Goal: Task Accomplishment & Management: Manage account settings

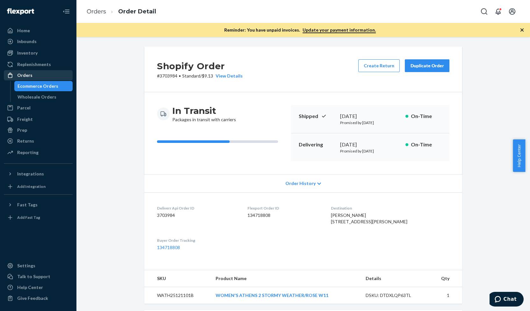
scroll to position [148, 0]
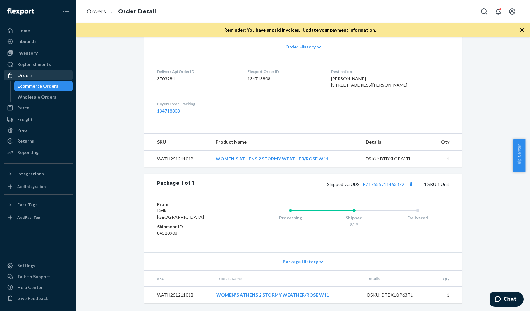
click at [52, 75] on div "Orders" at bounding box center [38, 75] width 68 height 9
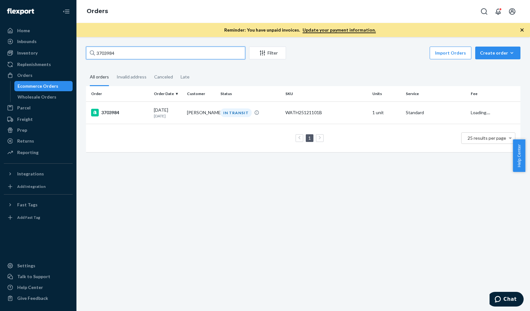
click at [87, 58] on input "3703984" at bounding box center [165, 53] width 159 height 13
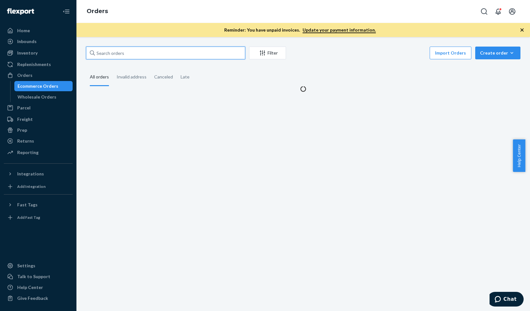
paste input "3695922"
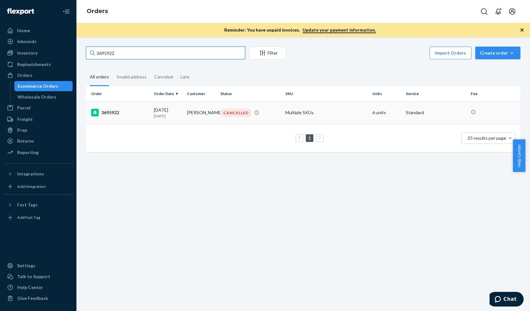
type input "3695922"
click at [112, 112] on div "3695922" at bounding box center [120, 113] width 58 height 8
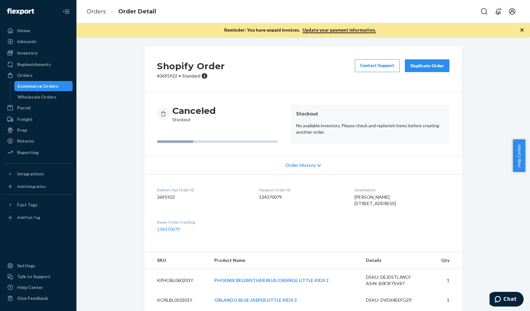
scroll to position [3, 0]
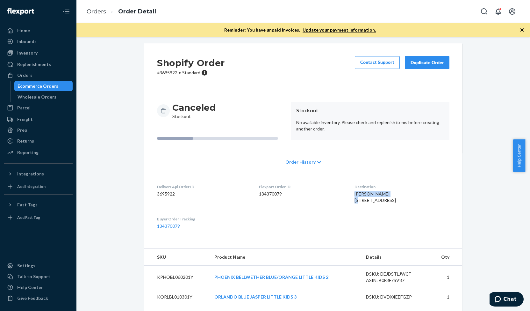
drag, startPoint x: 347, startPoint y: 195, endPoint x: 381, endPoint y: 195, distance: 34.4
click at [381, 195] on dl "Deliverr Api Order ID 3695922 Flexport Order ID 134370079 Destination [PERSON_N…" at bounding box center [303, 206] width 318 height 71
copy span "[PERSON_NAME]"
click at [22, 74] on div "Orders" at bounding box center [24, 75] width 15 height 6
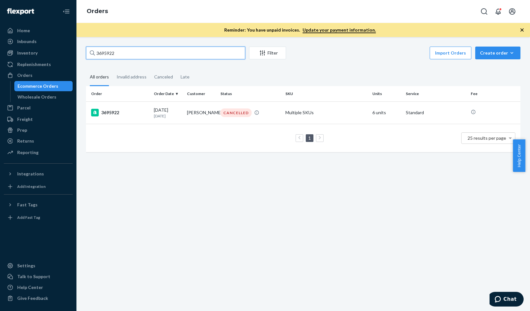
drag, startPoint x: 111, startPoint y: 59, endPoint x: 86, endPoint y: 60, distance: 25.5
click at [86, 60] on div "3695922 Filter Import Orders Create order Ecommerce order Removal order All ord…" at bounding box center [303, 103] width 444 height 112
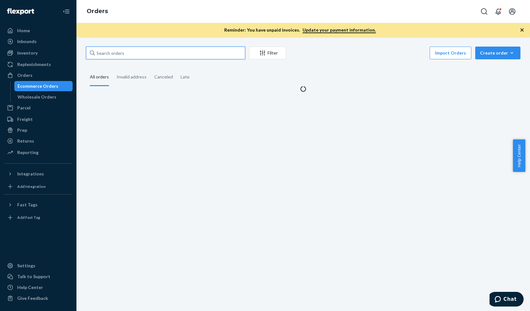
paste input "[PERSON_NAME]"
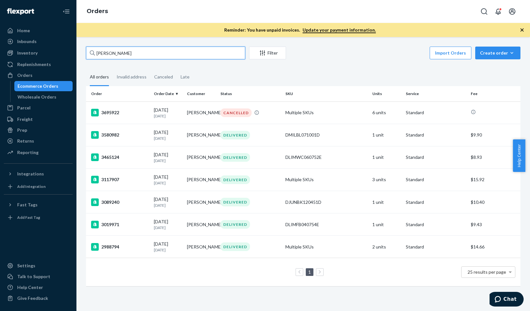
drag, startPoint x: 106, startPoint y: 54, endPoint x: 80, endPoint y: 58, distance: 26.4
click at [80, 58] on div "[PERSON_NAME] Filter Import Orders Create order Ecommerce order Removal order A…" at bounding box center [303, 174] width 454 height 274
type input "Lapitskaya"
click at [113, 111] on div "3695922" at bounding box center [120, 113] width 58 height 8
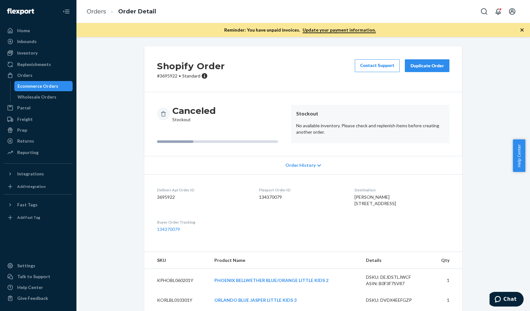
click at [425, 68] on div "Duplicate Order" at bounding box center [427, 65] width 34 height 6
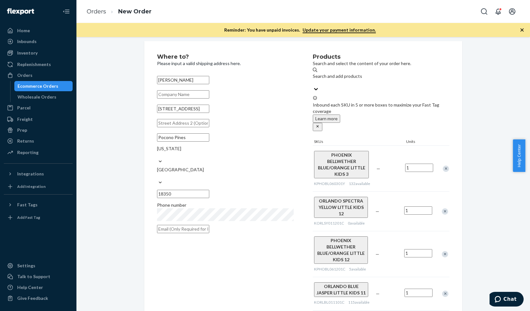
scroll to position [6, 0]
click at [445, 208] on div "Remove Item" at bounding box center [445, 211] width 6 height 6
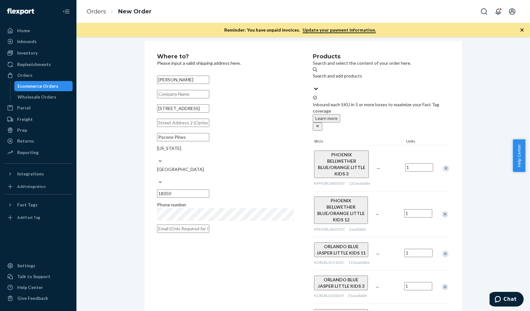
scroll to position [0, 0]
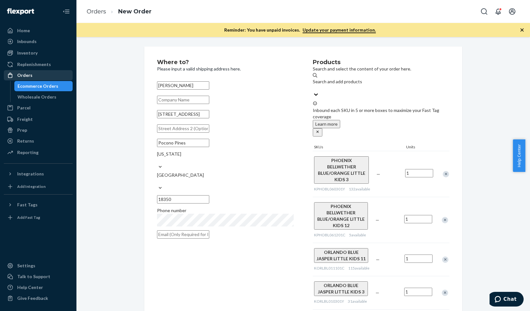
click at [27, 78] on div "Orders" at bounding box center [24, 75] width 15 height 6
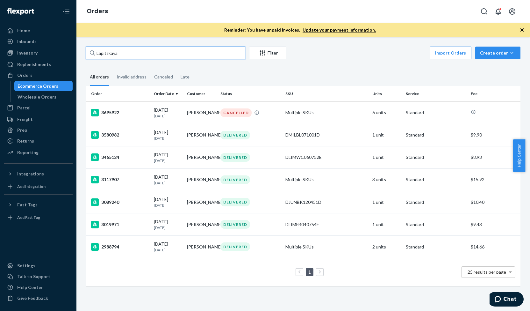
drag, startPoint x: 123, startPoint y: 55, endPoint x: 96, endPoint y: 58, distance: 26.6
click at [96, 58] on input "Lapitskaya" at bounding box center [165, 53] width 159 height 13
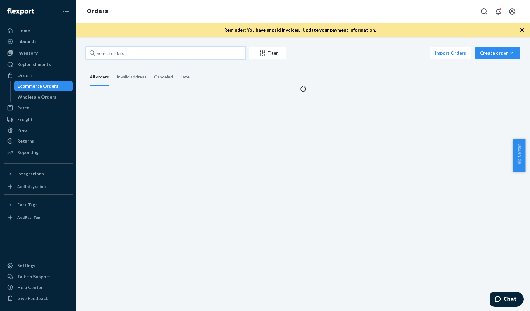
paste input "3691995"
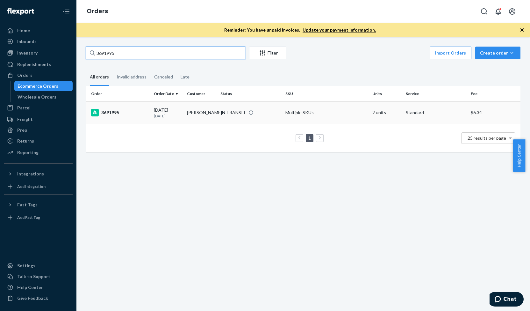
type input "3691995"
click at [112, 111] on div "3691995" at bounding box center [120, 113] width 58 height 8
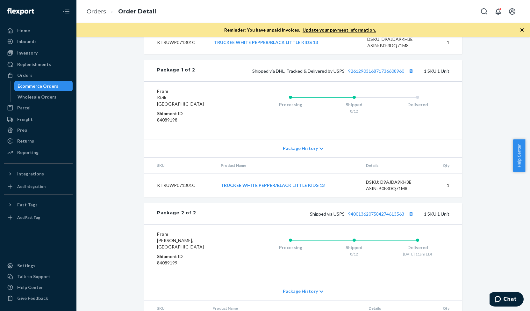
scroll to position [297, 0]
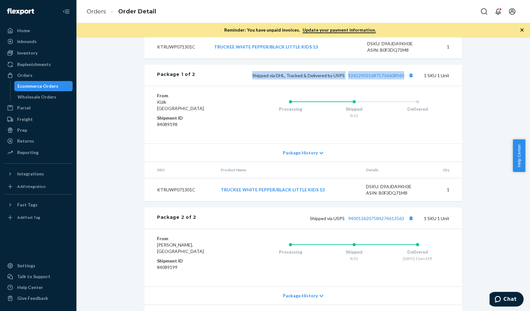
drag, startPoint x: 252, startPoint y: 65, endPoint x: 407, endPoint y: 59, distance: 155.9
click at [407, 65] on div "Package 1 of 2 Shipped via DHL, Tracked & Delivered by USPS 9261290316871736608…" at bounding box center [303, 75] width 318 height 21
copy span "Shipped via DHL, Tracked & Delivered by USPS 9261290316871736608960"
click at [31, 78] on div "Orders" at bounding box center [38, 75] width 68 height 9
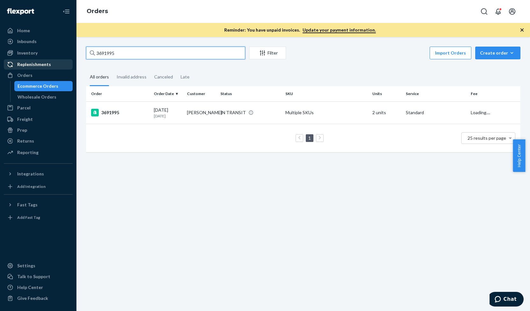
click at [71, 61] on div "Home Inbounds Shipping Plans Problems Inventory Products Replenishments Orders …" at bounding box center [265, 155] width 530 height 311
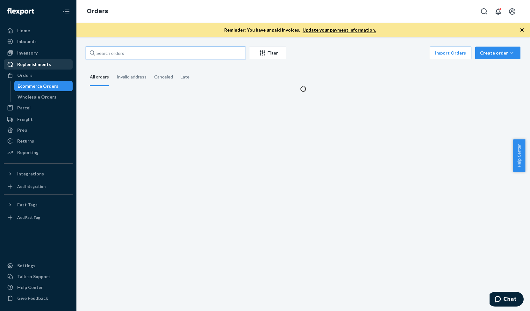
paste input "3709503"
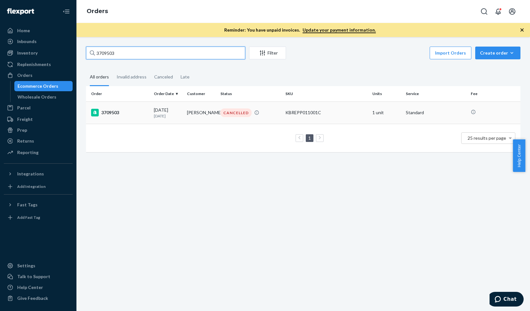
type input "3709503"
click at [104, 114] on div "3709503" at bounding box center [120, 113] width 58 height 8
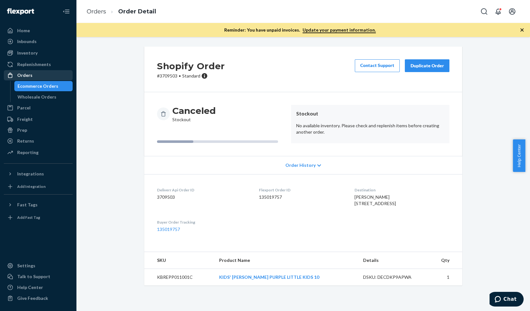
click at [32, 71] on div "Orders" at bounding box center [38, 75] width 68 height 9
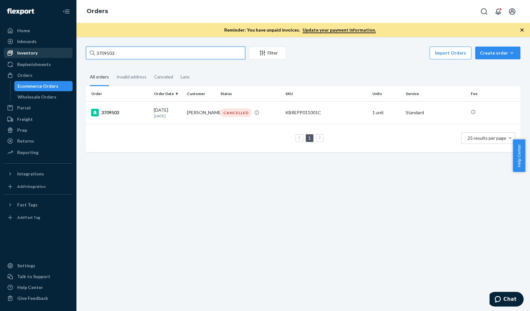
drag, startPoint x: 127, startPoint y: 49, endPoint x: 68, endPoint y: 54, distance: 58.5
click at [68, 54] on div "Home Inbounds Shipping Plans Problems Inventory Products Replenishments Orders …" at bounding box center [265, 155] width 530 height 311
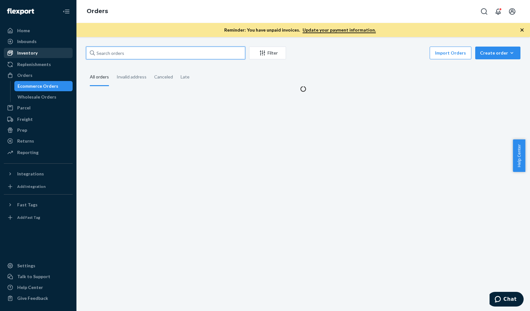
paste input "3709589"
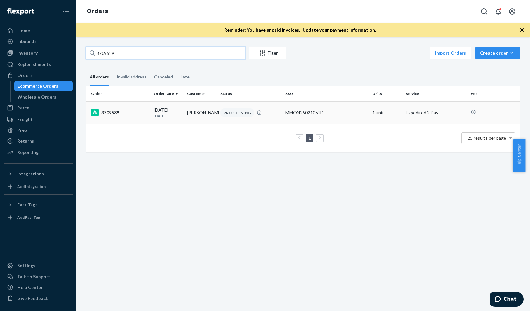
type input "3709589"
click at [106, 113] on div "3709589" at bounding box center [120, 113] width 58 height 8
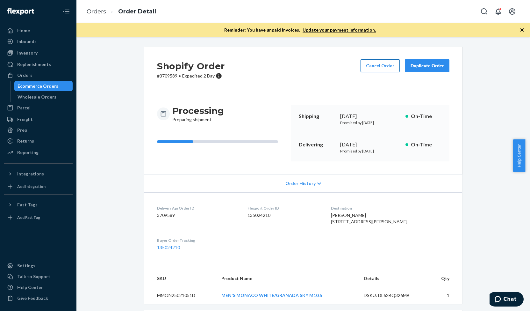
click at [374, 67] on button "Cancel Order" at bounding box center [380, 65] width 39 height 13
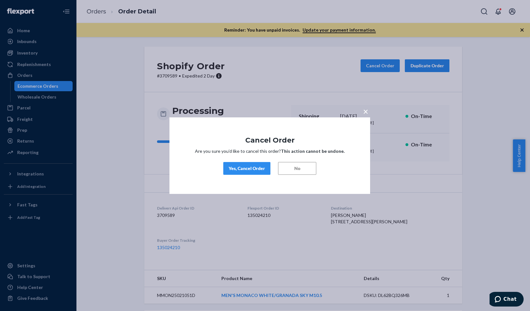
click at [249, 169] on div "Yes, Cancel Order" at bounding box center [247, 168] width 36 height 6
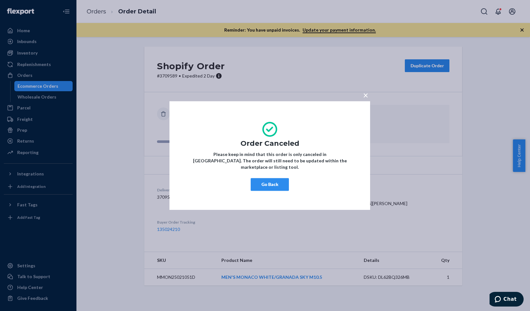
click at [365, 97] on span "×" at bounding box center [365, 95] width 5 height 11
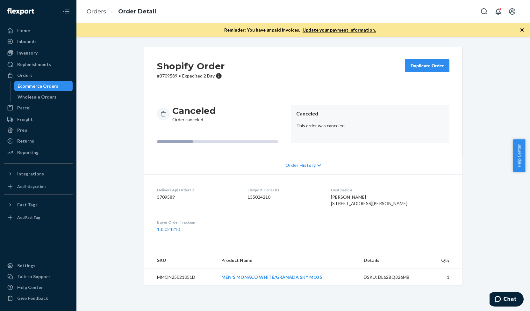
click at [430, 65] on div "Duplicate Order" at bounding box center [427, 65] width 34 height 6
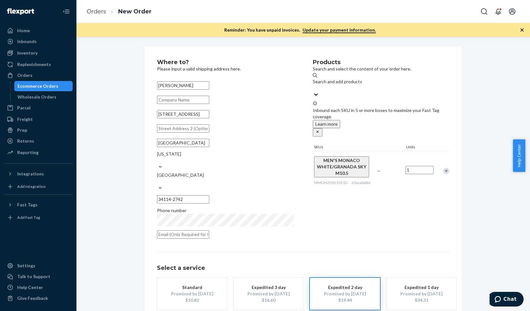
drag, startPoint x: 205, startPoint y: 123, endPoint x: 122, endPoint y: 128, distance: 82.7
click at [122, 128] on div "Where to? Please input a valid shipping address here. [PERSON_NAME] [STREET_ADD…" at bounding box center [303, 197] width 444 height 301
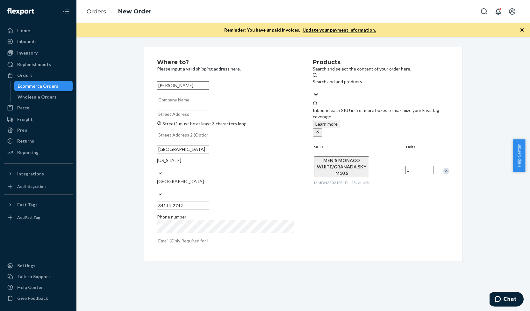
paste input "[STREET_ADDRESS]"
type input "[STREET_ADDRESS]"
drag, startPoint x: 222, startPoint y: 121, endPoint x: 250, endPoint y: 126, distance: 27.8
click at [209, 118] on input "[STREET_ADDRESS]" at bounding box center [183, 114] width 52 height 8
drag, startPoint x: 243, startPoint y: 186, endPoint x: 215, endPoint y: 186, distance: 28.0
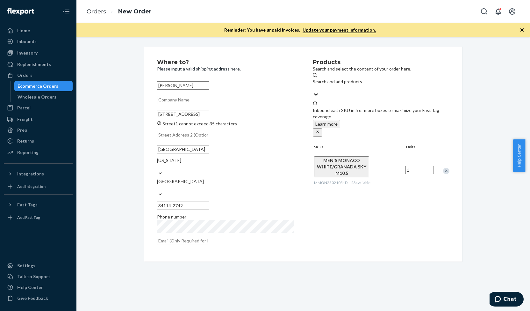
click at [215, 186] on div "[GEOGRAPHIC_DATA] [US_STATE] [GEOGRAPHIC_DATA] 34114-2742" at bounding box center [225, 177] width 137 height 69
paste input "53226"
type input "53226"
click at [209, 139] on input "text" at bounding box center [183, 135] width 52 height 8
click at [256, 170] on div "[US_STATE]" at bounding box center [225, 163] width 137 height 13
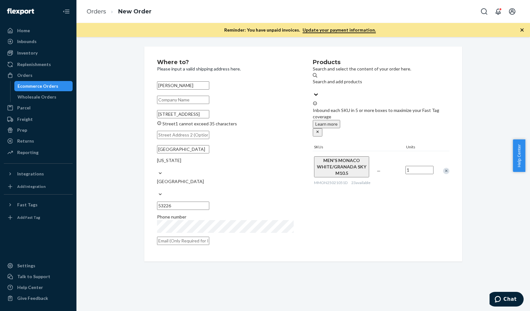
click at [158, 170] on input "[US_STATE]" at bounding box center [157, 166] width 1 height 6
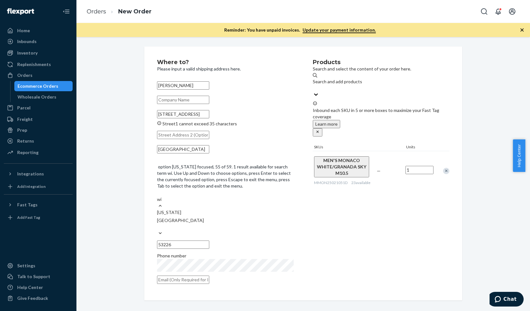
type input "wis"
click at [245, 209] on div "[US_STATE]" at bounding box center [225, 212] width 137 height 6
click at [164, 196] on input "wis" at bounding box center [160, 199] width 7 height 6
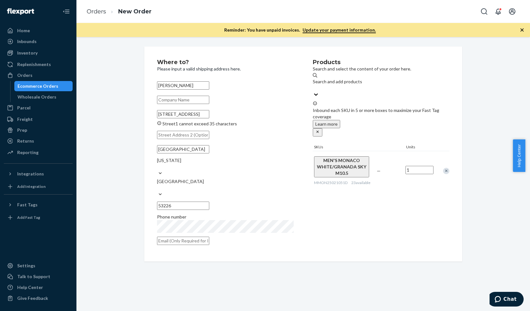
drag, startPoint x: 184, startPoint y: 163, endPoint x: 154, endPoint y: 166, distance: 30.3
click at [154, 166] on div "Where to? Please input a valid shipping address here. [PERSON_NAME] [STREET_ADD…" at bounding box center [303, 154] width 318 height 215
type input "Wauwatosa"
drag, startPoint x: 189, startPoint y: 122, endPoint x: 252, endPoint y: 126, distance: 63.8
click at [209, 118] on input "[STREET_ADDRESS]" at bounding box center [183, 114] width 52 height 8
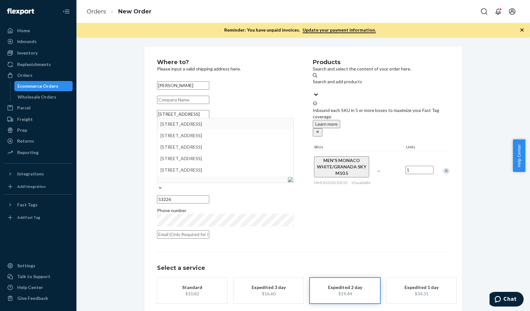
type input "[STREET_ADDRESS]"
click at [315, 182] on div "Products Search and select the content of your order here. Search and add produ…" at bounding box center [381, 150] width 137 height 183
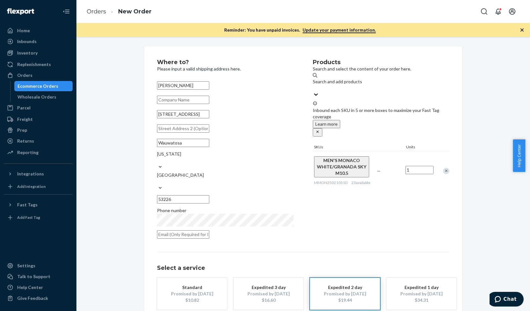
scroll to position [25, 0]
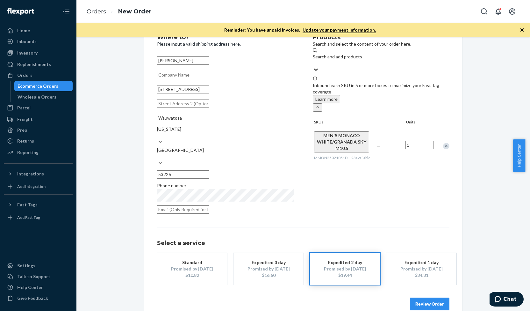
click at [424, 297] on button "Review Order" at bounding box center [429, 303] width 39 height 13
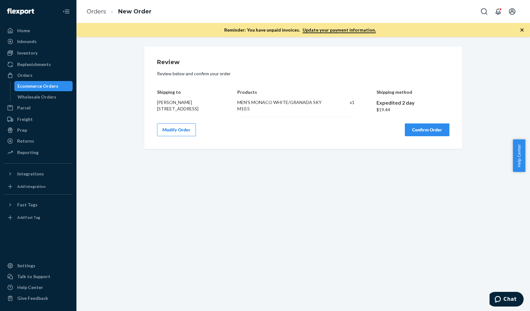
drag, startPoint x: 154, startPoint y: 103, endPoint x: 202, endPoint y: 118, distance: 50.2
click at [202, 118] on div "Review Review below and confirm your order Shipping to [PERSON_NAME] [STREET_AD…" at bounding box center [303, 98] width 318 height 102
copy span "[PERSON_NAME] [STREET_ADDRESS]"
click at [436, 133] on button "Confirm Order" at bounding box center [427, 129] width 45 height 13
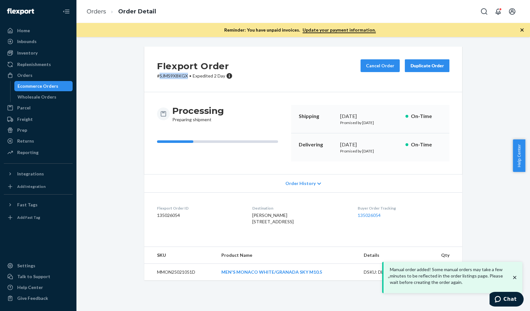
drag, startPoint x: 157, startPoint y: 76, endPoint x: 186, endPoint y: 76, distance: 29.3
click at [186, 76] on p "# SJMS9X8KGX • Expedited 2 Day" at bounding box center [194, 76] width 75 height 6
copy p "SJMS9X8KGX"
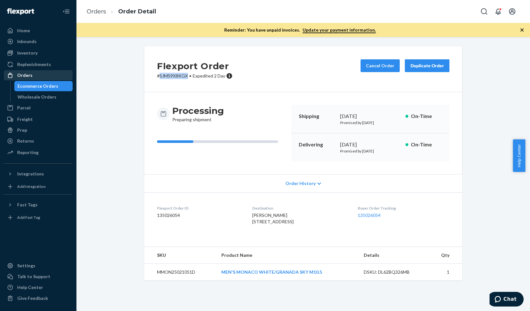
click at [24, 75] on div "Orders" at bounding box center [24, 75] width 15 height 6
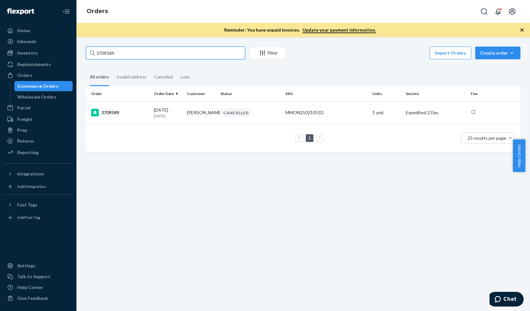
drag, startPoint x: 122, startPoint y: 53, endPoint x: 77, endPoint y: 58, distance: 45.2
click at [77, 58] on div "3709589 Filter Import Orders Create order Ecommerce order Removal order All ord…" at bounding box center [303, 174] width 454 height 274
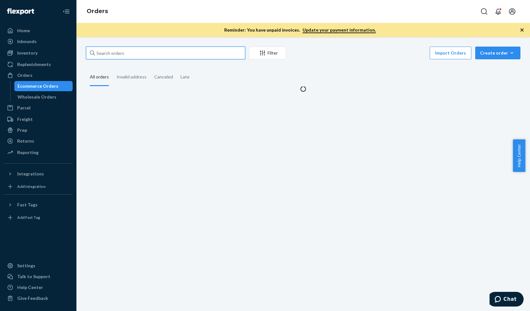
paste input "3704017"
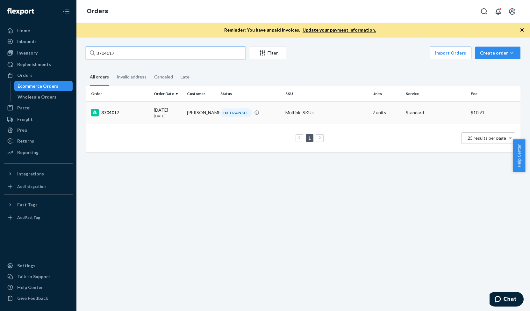
type input "3704017"
click at [115, 113] on div "3704017" at bounding box center [120, 113] width 58 height 8
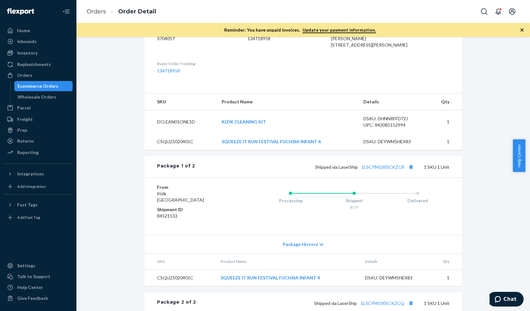
scroll to position [180, 0]
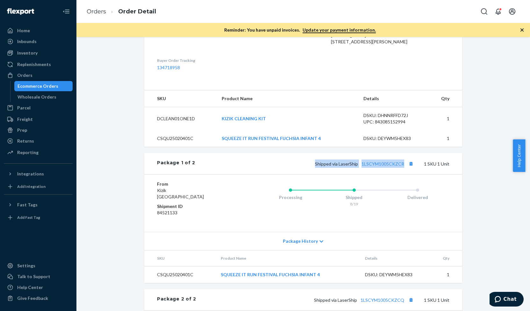
drag, startPoint x: 313, startPoint y: 177, endPoint x: 404, endPoint y: 177, distance: 91.1
click at [404, 168] on div "Shipped via LaserShip 1LSCYM1005CKZCR 1 SKU 1 Unit" at bounding box center [322, 163] width 254 height 8
copy span "Shipped via LaserShip 1LSCYM1005CKZCR"
click at [27, 75] on div "Orders" at bounding box center [24, 75] width 15 height 6
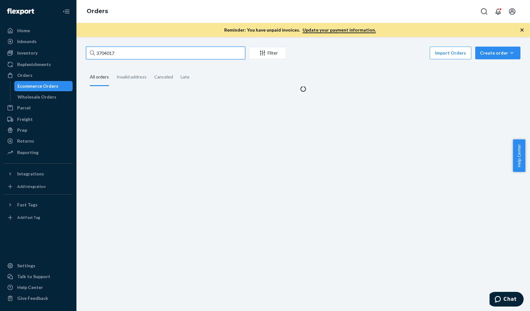
drag, startPoint x: 155, startPoint y: 51, endPoint x: 80, endPoint y: 66, distance: 76.2
click at [80, 66] on div "3704017 Filter Import Orders Create order Ecommerce order Removal order All ord…" at bounding box center [303, 174] width 454 height 274
paste input "3695922"
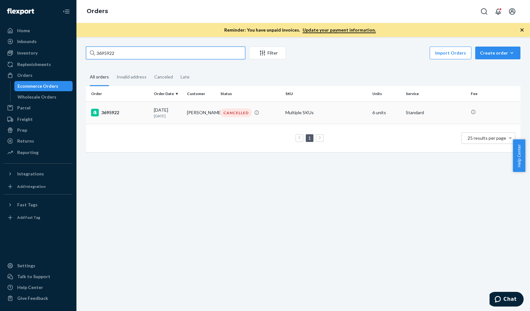
type input "3695922"
click at [117, 111] on div "3695922" at bounding box center [120, 113] width 58 height 8
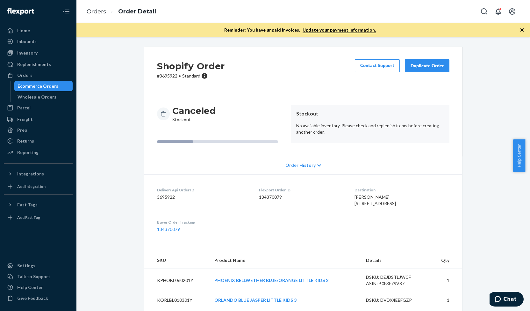
click at [431, 63] on div "Duplicate Order" at bounding box center [427, 65] width 34 height 6
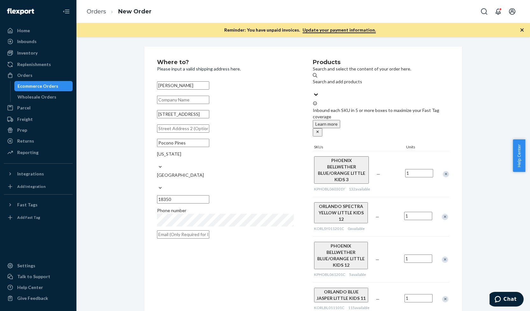
scroll to position [18, 0]
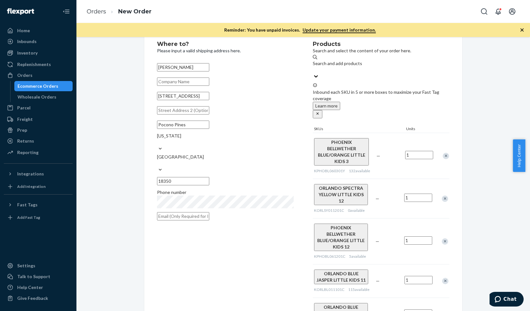
click at [443, 195] on div "Remove Item" at bounding box center [445, 198] width 6 height 6
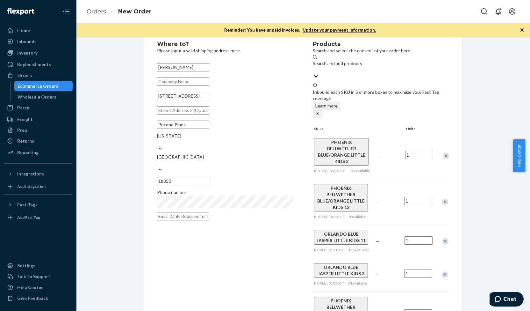
drag, startPoint x: 210, startPoint y: 103, endPoint x: 129, endPoint y: 119, distance: 83.0
click at [129, 119] on div "Where to? Please input a valid shipping address here. [PERSON_NAME] [STREET_ADD…" at bounding box center [303, 234] width 444 height 413
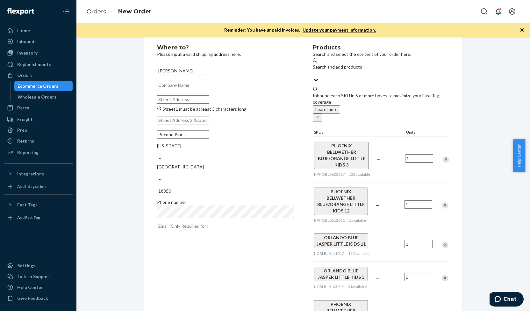
paste input "3695922"
type input "3695922"
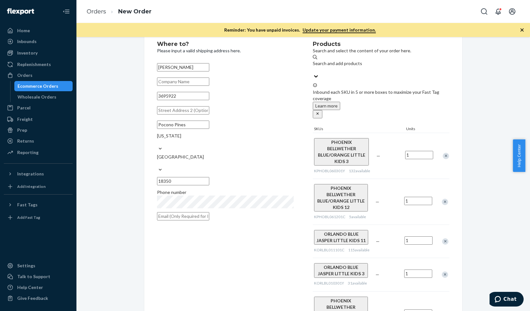
drag, startPoint x: 178, startPoint y: 101, endPoint x: 141, endPoint y: 104, distance: 37.1
click at [141, 104] on div "Where to? Please input a valid shipping address here. [PERSON_NAME] 3695922 [GE…" at bounding box center [303, 234] width 327 height 413
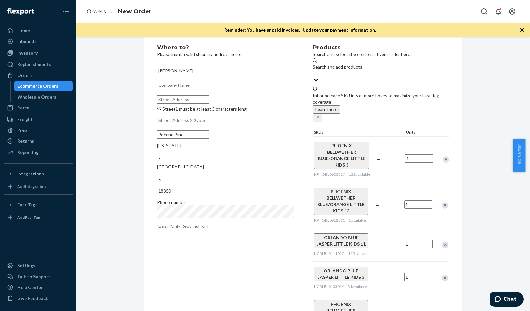
click at [179, 104] on input "Street1 must be at least 3 characters long" at bounding box center [183, 99] width 52 height 8
paste input "[STREET_ADDRESS]"
click at [179, 104] on input "[STREET_ADDRESS]" at bounding box center [183, 99] width 52 height 8
type input "[STREET_ADDRESS]"
type input "[GEOGRAPHIC_DATA]"
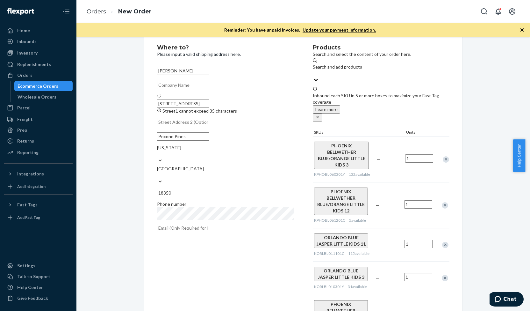
type input "07928"
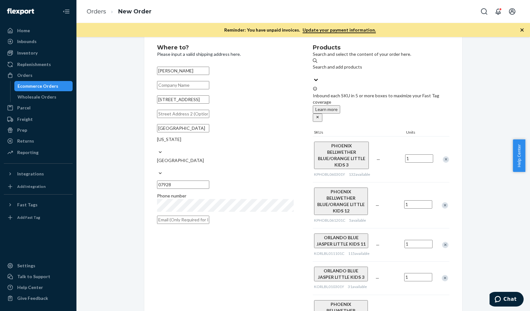
scroll to position [107, 0]
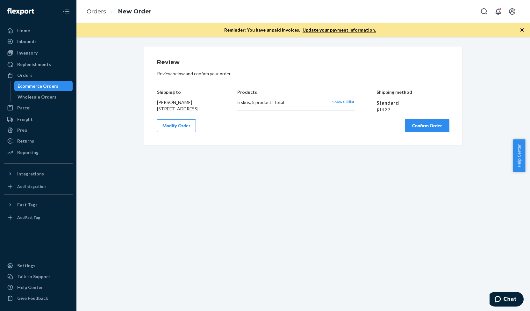
click at [414, 130] on button "Confirm Order" at bounding box center [427, 125] width 45 height 13
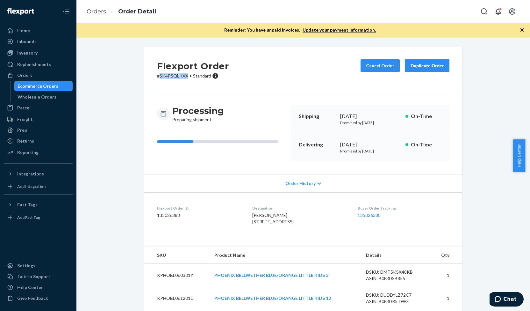
drag, startPoint x: 157, startPoint y: 77, endPoint x: 184, endPoint y: 79, distance: 27.4
click at [184, 79] on div "Flexport Order # SK4PSQLKXX • Standard Cancel Order Duplicate Order" at bounding box center [303, 70] width 318 height 46
copy p "SK4PSQLKXX"
click at [229, 190] on div "Order History" at bounding box center [303, 183] width 318 height 18
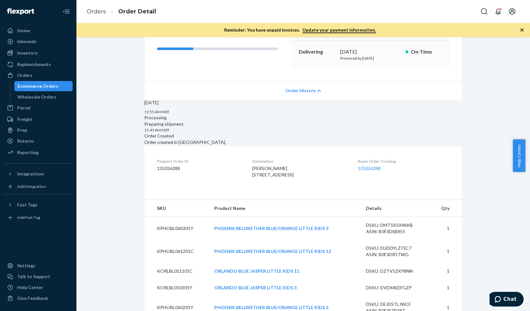
scroll to position [162, 0]
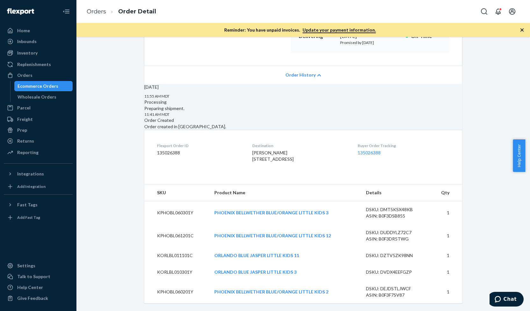
drag, startPoint x: 247, startPoint y: 146, endPoint x: 300, endPoint y: 156, distance: 54.0
click at [300, 156] on div "[PERSON_NAME] [STREET_ADDRESS]" at bounding box center [299, 155] width 95 height 13
copy span "[STREET_ADDRESS]"
click at [41, 74] on div "Orders" at bounding box center [38, 75] width 68 height 9
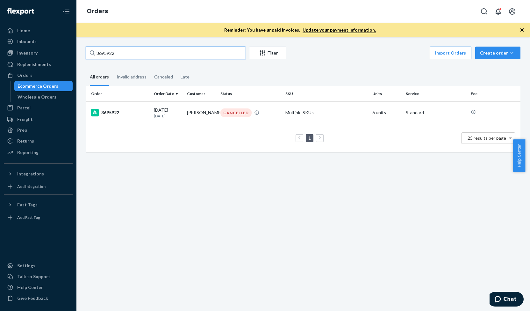
drag, startPoint x: 128, startPoint y: 57, endPoint x: 74, endPoint y: 58, distance: 54.8
click at [74, 58] on div "Home Inbounds Shipping Plans Problems Inventory Products Replenishments Orders …" at bounding box center [265, 155] width 530 height 311
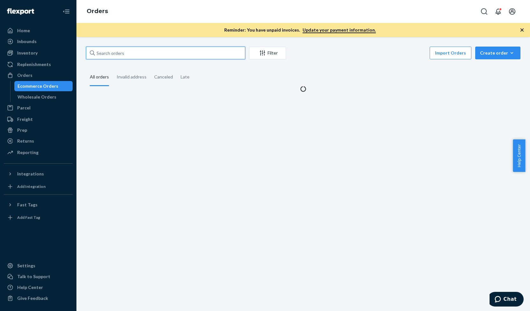
paste input "3700478"
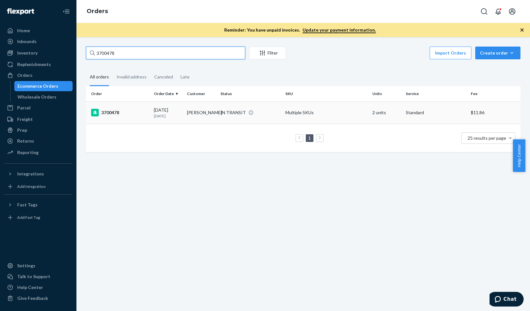
type input "3700478"
click at [111, 111] on div "3700478" at bounding box center [120, 113] width 58 height 8
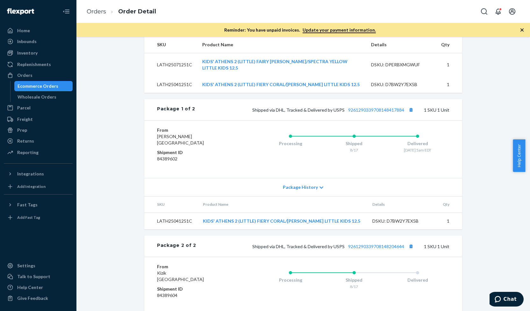
scroll to position [300, 0]
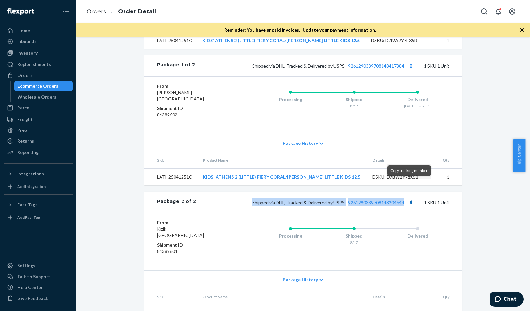
drag, startPoint x: 253, startPoint y: 186, endPoint x: 408, endPoint y: 185, distance: 154.5
click at [408, 198] on div "Shipped via DHL, Tracked & Delivered by USPS 9261290339708148204644 1 SKU 1 Unit" at bounding box center [322, 202] width 253 height 8
copy span "Shipped via DHL, Tracked & Delivered by USPS 9261290339708148204644"
click at [34, 77] on div "Orders" at bounding box center [38, 75] width 68 height 9
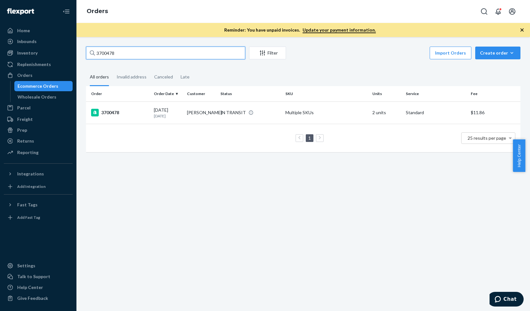
drag, startPoint x: 113, startPoint y: 56, endPoint x: 77, endPoint y: 57, distance: 36.3
click at [77, 57] on div "3700478 Filter Import Orders Create order Ecommerce order Removal order All ord…" at bounding box center [303, 174] width 454 height 274
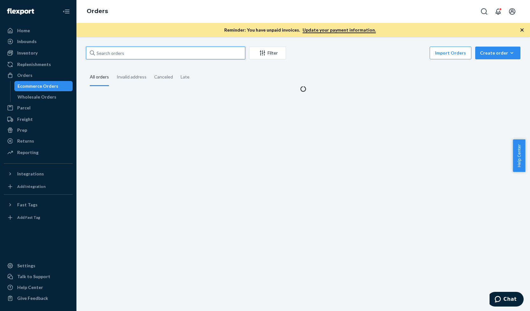
paste input "3687188"
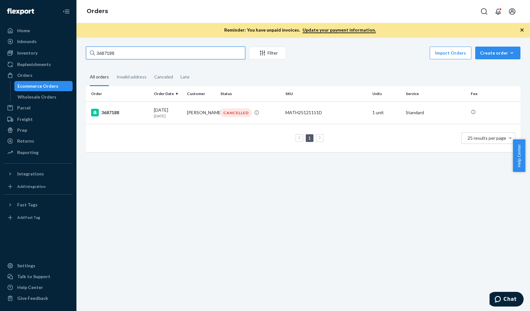
type input "3687188"
